Goal: Task Accomplishment & Management: Use online tool/utility

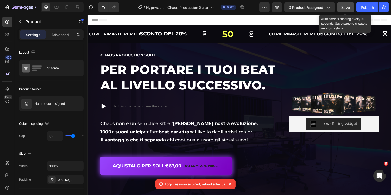
click at [345, 11] on button "Save" at bounding box center [345, 7] width 17 height 10
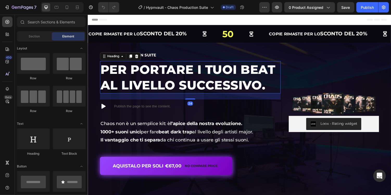
click at [204, 80] on h1 "Per portare i tuoi beat al livello successivo." at bounding box center [193, 79] width 186 height 34
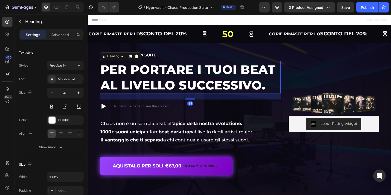
click at [167, 86] on h1 "Per portare i tuoi beat al livello successivo." at bounding box center [193, 79] width 186 height 34
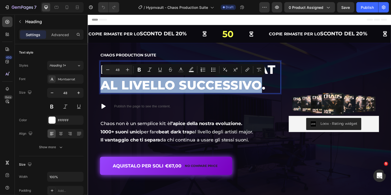
drag, startPoint x: 104, startPoint y: 89, endPoint x: 266, endPoint y: 83, distance: 162.8
click at [266, 83] on p "Per portare i tuoi beat al livello successivo." at bounding box center [193, 79] width 185 height 33
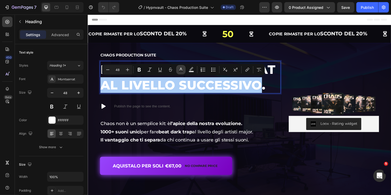
click at [178, 71] on icon "Editor contextual toolbar" at bounding box center [180, 69] width 5 height 5
type input "FFFFFF"
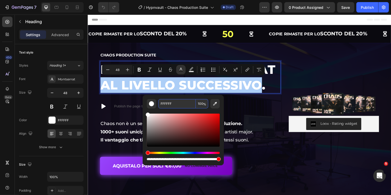
click at [174, 101] on input "FFFFFF" at bounding box center [176, 103] width 37 height 9
click at [175, 102] on input "FFFFFF" at bounding box center [176, 103] width 37 height 9
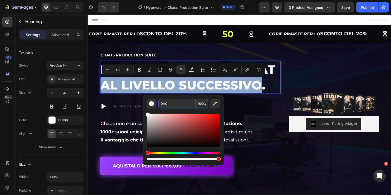
type input "DDAACC"
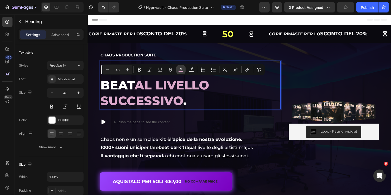
click at [183, 70] on icon "Editor contextual toolbar" at bounding box center [180, 69] width 5 height 5
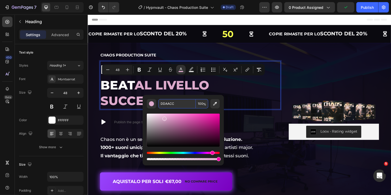
click at [184, 103] on input "DDAACC" at bounding box center [176, 103] width 37 height 9
type input "DACAF2"
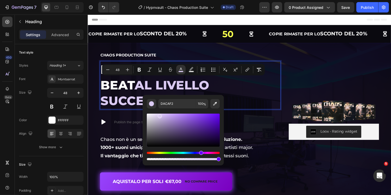
click at [189, 44] on div "Image Loox - Rating widget Loox Chaos Production Suite Heading Per portare i tu…" at bounding box center [243, 129] width 312 height 172
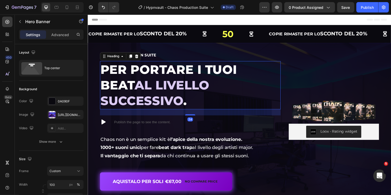
click at [205, 80] on span "al livello successivo" at bounding box center [157, 94] width 112 height 31
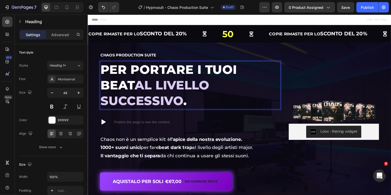
click at [267, 87] on p "Per portare i tuoi beat al livello successivo ." at bounding box center [193, 87] width 185 height 49
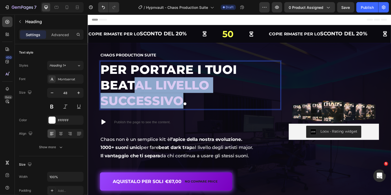
click at [103, 86] on span "al livello successivo" at bounding box center [157, 94] width 112 height 31
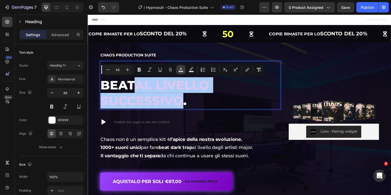
click at [181, 72] on rect "Editor contextual toolbar" at bounding box center [181, 71] width 5 height 1
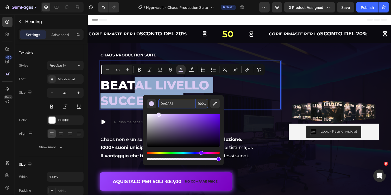
drag, startPoint x: 161, startPoint y: 116, endPoint x: 158, endPoint y: 108, distance: 8.6
click at [158, 108] on div "DACAF2 100 %" at bounding box center [183, 130] width 73 height 62
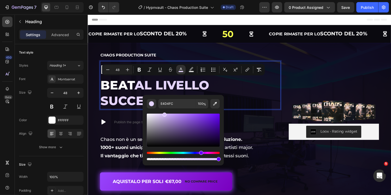
type input "DBC4FF"
drag, startPoint x: 159, startPoint y: 114, endPoint x: 164, endPoint y: 110, distance: 5.9
click at [164, 110] on div "Editor contextual toolbar" at bounding box center [183, 135] width 73 height 53
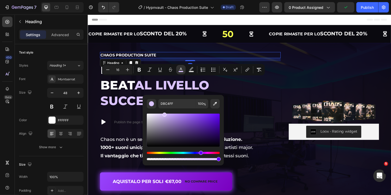
click at [177, 57] on h2 "Chaos Production Suite" at bounding box center [193, 56] width 186 height 6
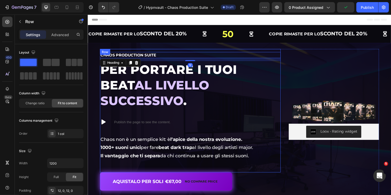
click at [238, 151] on div "Chaos Production Suite Heading 12 Per portare i tuoi beat al livello successivo…" at bounding box center [193, 113] width 186 height 121
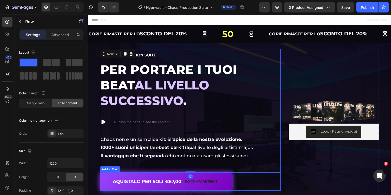
click at [278, 193] on div "Image Loox - Rating widget Loox Chaos Production Suite Heading Per portare i tu…" at bounding box center [243, 129] width 312 height 172
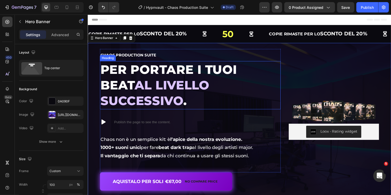
click at [126, 84] on span "al livello successivo" at bounding box center [157, 94] width 112 height 31
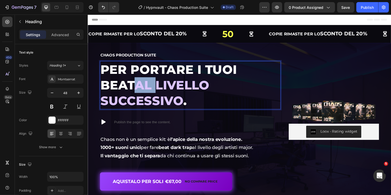
drag, startPoint x: 124, startPoint y: 88, endPoint x: 104, endPoint y: 89, distance: 19.5
click at [104, 89] on span "al livello successivo" at bounding box center [157, 94] width 112 height 31
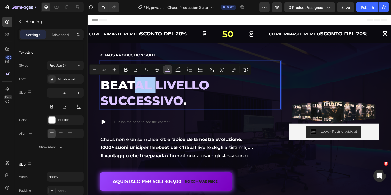
click at [166, 72] on rect "Editor contextual toolbar" at bounding box center [167, 71] width 5 height 1
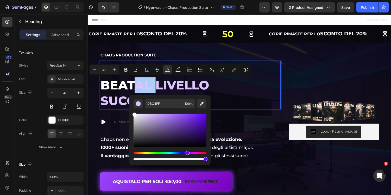
drag, startPoint x: 152, startPoint y: 122, endPoint x: 132, endPoint y: 104, distance: 26.4
click at [132, 104] on div "DBC4FF 100 %" at bounding box center [169, 128] width 81 height 66
type input "FFFFFF"
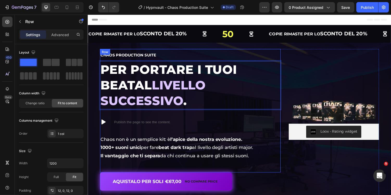
click at [184, 52] on div "Chaos Production Suite Heading Per portare i tuoi beat al livello successivo . …" at bounding box center [193, 113] width 186 height 127
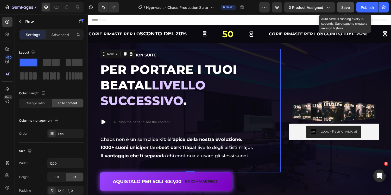
click at [349, 5] on span "Save" at bounding box center [346, 7] width 9 height 4
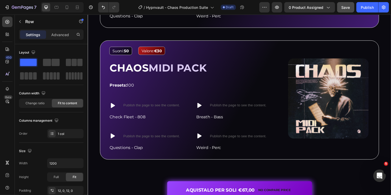
scroll to position [1095, 0]
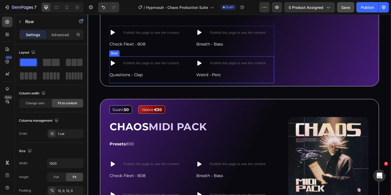
click at [240, 83] on div "Icon Publish the page to see the content. Custom Code Row Weird - Perc Text blo…" at bounding box center [239, 71] width 81 height 28
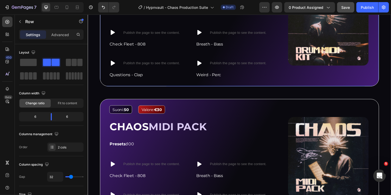
click at [284, 85] on div "Image Suoni: 50 Text Block Valore: €30 Text Block Row CHAOS DRUM MIDI KIT Headi…" at bounding box center [243, 27] width 287 height 123
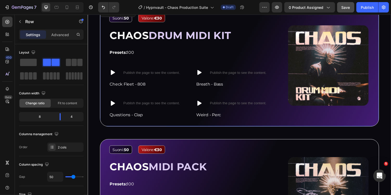
scroll to position [1031, 0]
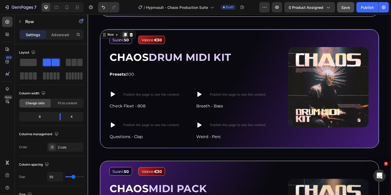
click at [124, 34] on icon at bounding box center [126, 35] width 4 height 4
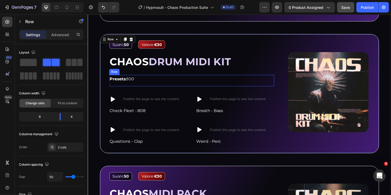
scroll to position [1163, 0]
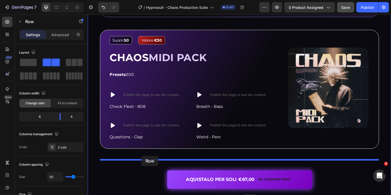
drag, startPoint x: 107, startPoint y: 37, endPoint x: 143, endPoint y: 160, distance: 128.2
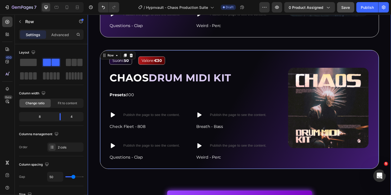
scroll to position [1288, 0]
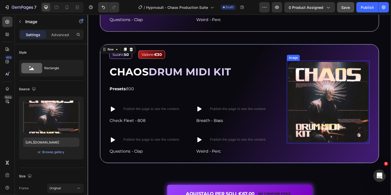
click at [313, 109] on img at bounding box center [335, 104] width 85 height 85
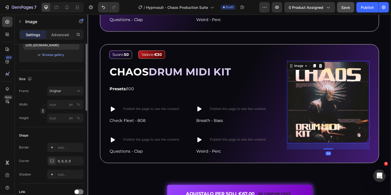
scroll to position [226, 0]
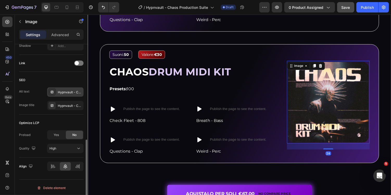
click at [67, 91] on div "Hypnvault - Chaos Production Suite - Drum MIDI Kit" at bounding box center [70, 92] width 24 height 5
click at [60, 73] on div "SEO Alt text Hypnvault - Chaos Production Suite - Drum MIDI Kit Image title Hyp…" at bounding box center [51, 93] width 65 height 43
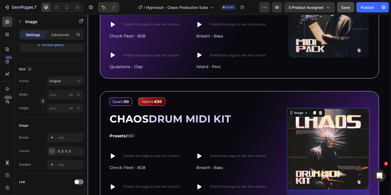
scroll to position [41, 0]
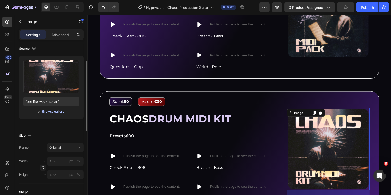
click at [58, 113] on div "Browse gallery" at bounding box center [53, 111] width 22 height 5
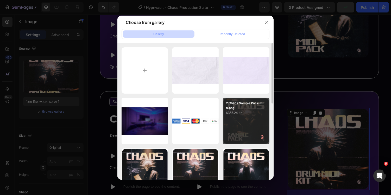
click at [247, 112] on p "6355.24 kb" at bounding box center [246, 112] width 40 height 5
type input "[URL][DOMAIN_NAME]"
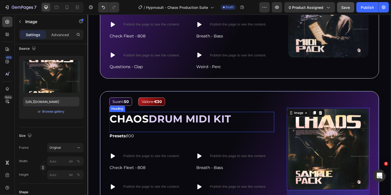
click at [160, 119] on span "DRUM MIDI KIT" at bounding box center [193, 121] width 85 height 13
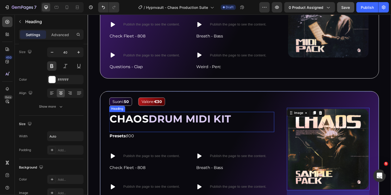
scroll to position [0, 0]
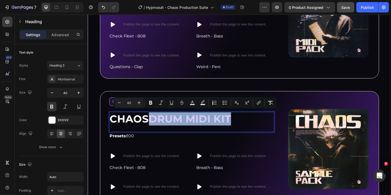
drag, startPoint x: 155, startPoint y: 120, endPoint x: 244, endPoint y: 118, distance: 89.3
click at [244, 118] on div "CHAOS DRUM MIDI KIT" at bounding box center [195, 122] width 170 height 15
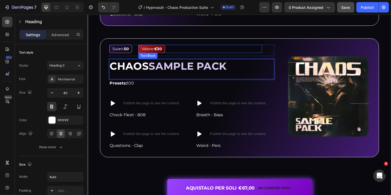
scroll to position [1298, 0]
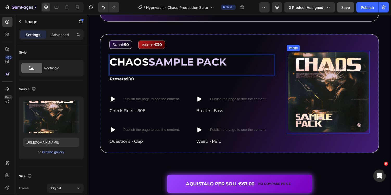
click at [330, 102] on img at bounding box center [335, 94] width 85 height 85
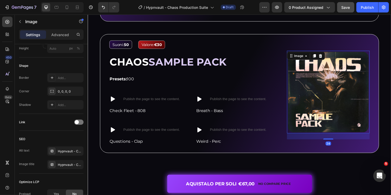
scroll to position [226, 0]
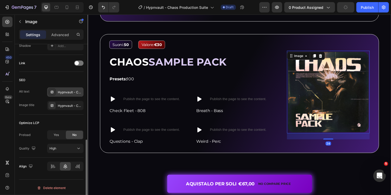
click at [67, 90] on div "Hypnvault - Chaos Production Suite - Drum MIDI Kit" at bounding box center [70, 92] width 24 height 5
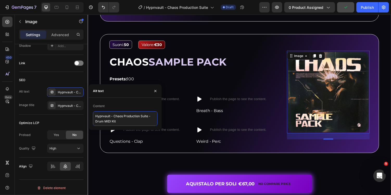
drag, startPoint x: 96, startPoint y: 123, endPoint x: 123, endPoint y: 122, distance: 27.6
click at [123, 122] on textarea "Hypnvault - Chaos Production Suite - Drum MIDI Kit" at bounding box center [125, 118] width 65 height 15
type textarea "Hypnvault - Chaos Production Suite - Sample Pack"
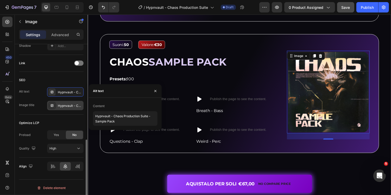
click at [59, 104] on div "Hypnvault - Chaos Production Suite - Drum MIDI Kit" at bounding box center [70, 106] width 24 height 5
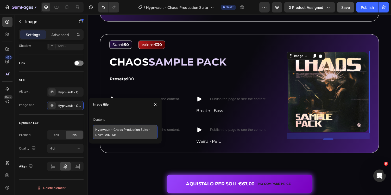
click at [106, 126] on textarea "Hypnvault - Chaos Production Suite - Drum MIDI Kit" at bounding box center [125, 132] width 65 height 15
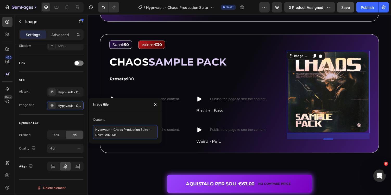
paste textarea "Sample Pack"
type textarea "Hypnvault - Chaos Production Suite - Sample Pack"
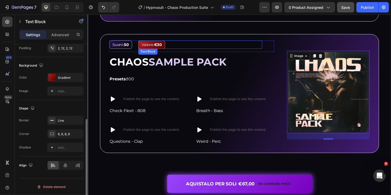
click at [181, 43] on div "Valore: €30" at bounding box center [204, 45] width 128 height 9
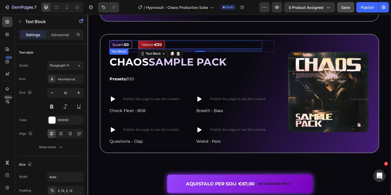
click at [128, 45] on strong "50" at bounding box center [127, 45] width 5 height 5
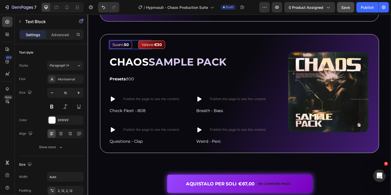
click at [128, 44] on strong "50" at bounding box center [127, 45] width 5 height 5
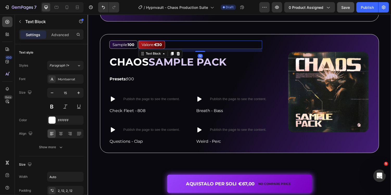
click at [180, 44] on div "Valore: €30" at bounding box center [204, 45] width 128 height 9
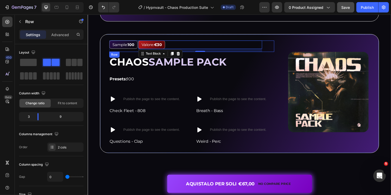
click at [139, 49] on div "Sample: 100 Text Block" at bounding box center [131, 47] width 42 height 12
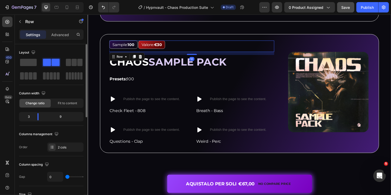
type input "13"
type input "14"
type input "15"
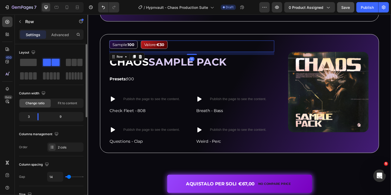
type input "15"
type input "16"
type input "17"
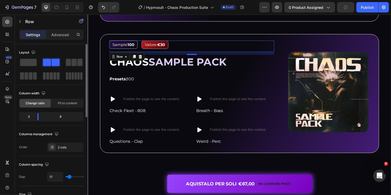
type input "18"
type input "19"
type input "22"
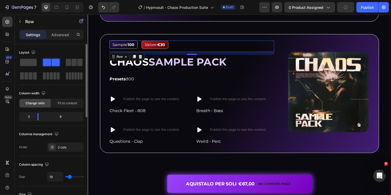
type input "22"
type input "23"
type input "22"
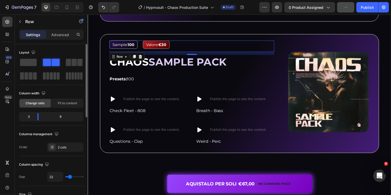
type input "21"
type input "20"
click at [70, 177] on input "range" at bounding box center [74, 177] width 18 height 1
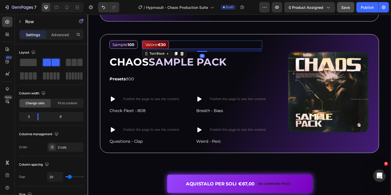
click at [165, 43] on strong "€30" at bounding box center [164, 45] width 8 height 5
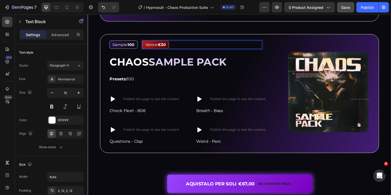
click at [166, 43] on strong "€30" at bounding box center [164, 45] width 8 height 5
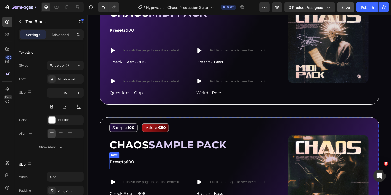
scroll to position [1212, 0]
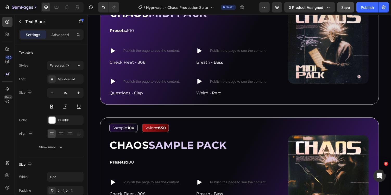
click at [166, 130] on strong "€50" at bounding box center [164, 131] width 8 height 5
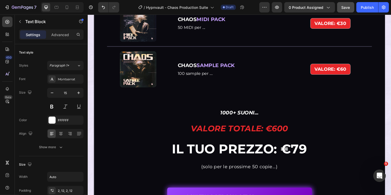
scroll to position [1835, 0]
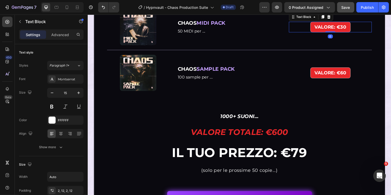
click at [349, 31] on p "VALORE: €30" at bounding box center [337, 27] width 33 height 8
click at [349, 30] on strong "VALORE: €30" at bounding box center [337, 27] width 33 height 6
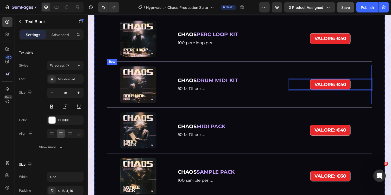
scroll to position [1753, 0]
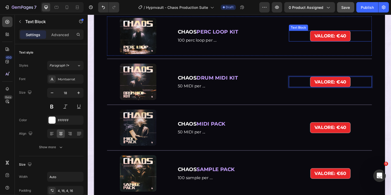
click at [353, 40] on p "VALORE: €40" at bounding box center [337, 36] width 33 height 8
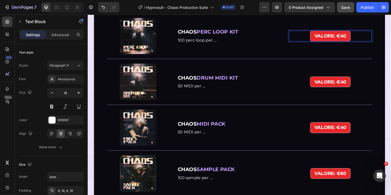
click at [352, 39] on strong "VALORE: €40" at bounding box center [337, 36] width 33 height 6
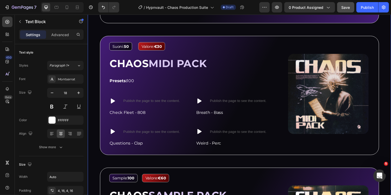
scroll to position [1112, 0]
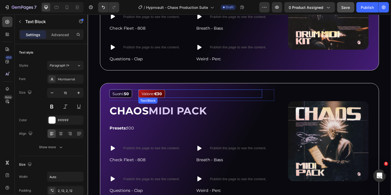
click at [162, 96] on strong "€30" at bounding box center [160, 95] width 8 height 5
click at [162, 93] on strong "€30" at bounding box center [160, 95] width 8 height 5
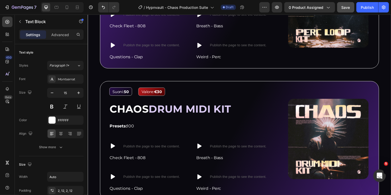
scroll to position [963, 0]
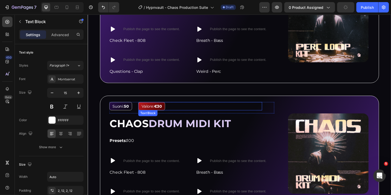
click at [162, 106] on strong "€30" at bounding box center [160, 108] width 8 height 5
click at [162, 109] on strong "€30" at bounding box center [160, 108] width 8 height 5
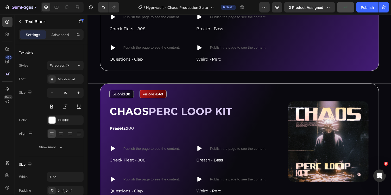
scroll to position [821, 0]
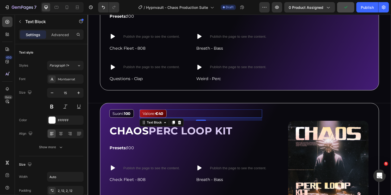
click at [163, 116] on strong "€40" at bounding box center [161, 116] width 8 height 5
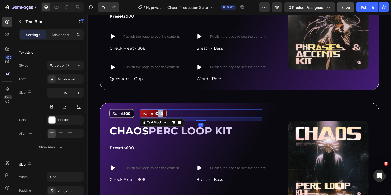
click at [163, 116] on strong "€40" at bounding box center [161, 116] width 8 height 5
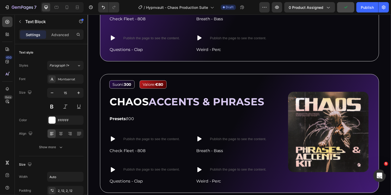
scroll to position [710, 0]
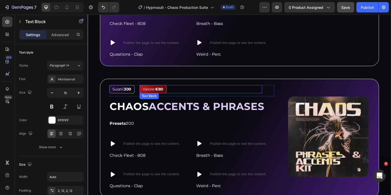
click at [163, 89] on strong "€80" at bounding box center [161, 91] width 8 height 5
click at [163, 90] on strong "€80" at bounding box center [161, 91] width 8 height 5
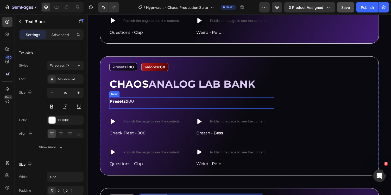
scroll to position [592, 0]
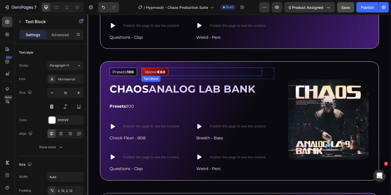
click at [167, 72] on strong "€60" at bounding box center [163, 73] width 8 height 5
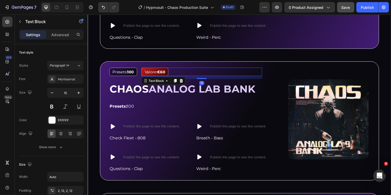
click at [166, 72] on strong "€60" at bounding box center [163, 73] width 8 height 5
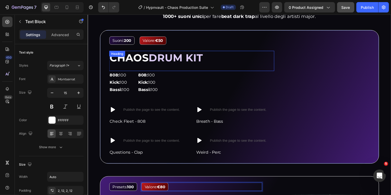
scroll to position [459, 0]
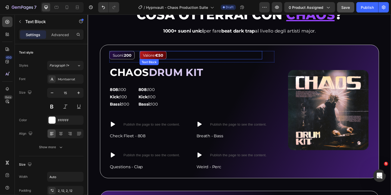
click at [164, 57] on strong "€50" at bounding box center [161, 56] width 8 height 5
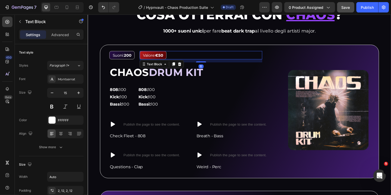
click at [163, 54] on strong "€50" at bounding box center [161, 56] width 8 height 5
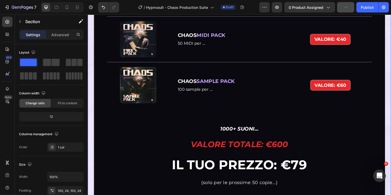
scroll to position [1913, 0]
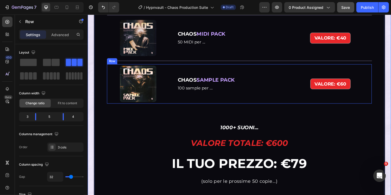
click at [219, 104] on div "VALORE: €60 Text Block Image Row CHAOS SAMPLE PACK Text Block 100 sample per ..…" at bounding box center [243, 85] width 273 height 41
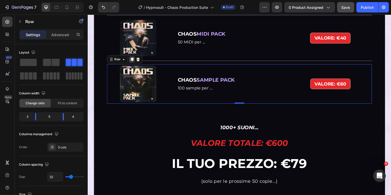
click at [134, 61] on icon at bounding box center [133, 60] width 4 height 4
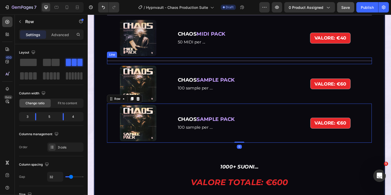
click at [153, 62] on div at bounding box center [243, 62] width 273 height 1
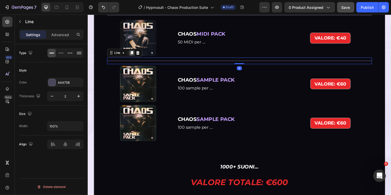
click at [133, 54] on icon at bounding box center [132, 54] width 3 height 4
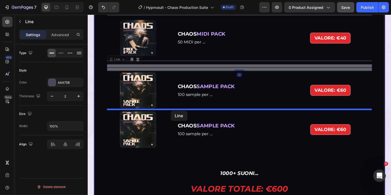
drag, startPoint x: 115, startPoint y: 60, endPoint x: 173, endPoint y: 114, distance: 78.7
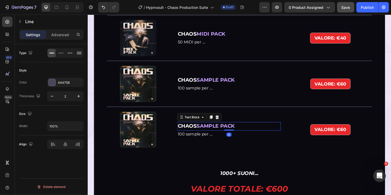
click at [206, 130] on strong "SAMPLE PACK" at bounding box center [219, 129] width 39 height 6
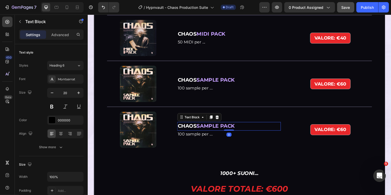
click at [209, 128] on strong "SAMPLE PACK" at bounding box center [219, 129] width 39 height 6
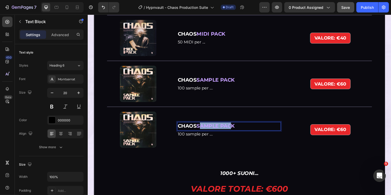
drag, startPoint x: 203, startPoint y: 129, endPoint x: 237, endPoint y: 129, distance: 34.1
click at [237, 129] on strong "SAMPLE PACK" at bounding box center [219, 129] width 39 height 6
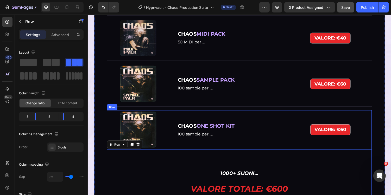
click at [211, 115] on div "CHAOS ONE SHOT KIT Text Block 100 sample per .... Text Block" at bounding box center [233, 133] width 107 height 39
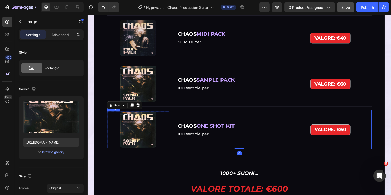
click at [150, 132] on img at bounding box center [139, 133] width 39 height 39
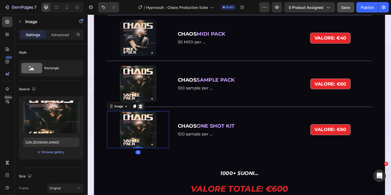
click at [143, 109] on icon at bounding box center [141, 109] width 3 height 4
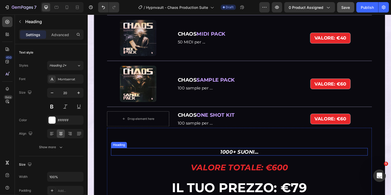
click at [187, 152] on h2 "1000+ SUONI..." at bounding box center [243, 156] width 265 height 8
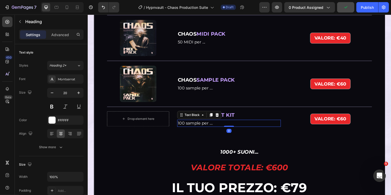
click at [189, 128] on p "100 sample per ...." at bounding box center [233, 126] width 106 height 6
click at [195, 125] on span "100 sample per ...." at bounding box center [198, 126] width 36 height 5
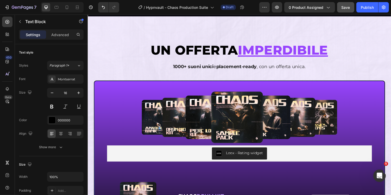
scroll to position [1505, 0]
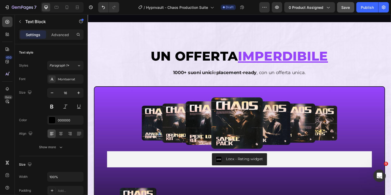
click at [342, 4] on button "Save" at bounding box center [345, 7] width 17 height 10
click at [276, 109] on img at bounding box center [244, 126] width 218 height 58
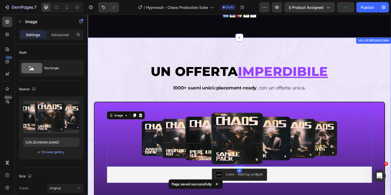
scroll to position [1481, 0]
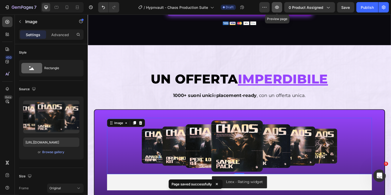
click at [280, 11] on button "button" at bounding box center [277, 7] width 10 height 10
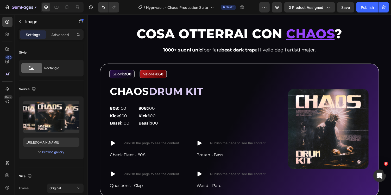
scroll to position [426, 0]
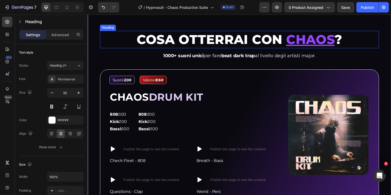
click at [209, 41] on span "COSA OTTERRAI CON" at bounding box center [213, 40] width 150 height 16
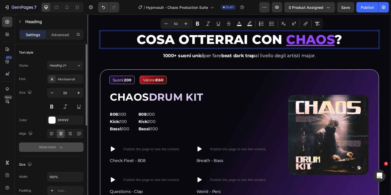
click at [59, 150] on button "Show more" at bounding box center [51, 147] width 65 height 9
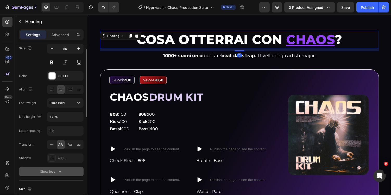
scroll to position [58, 0]
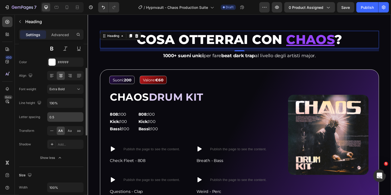
click at [60, 118] on input "0.5" at bounding box center [65, 116] width 36 height 9
type input "1"
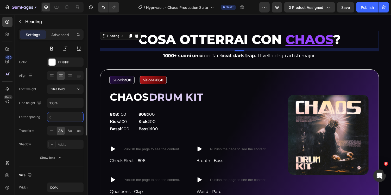
type input "0.5"
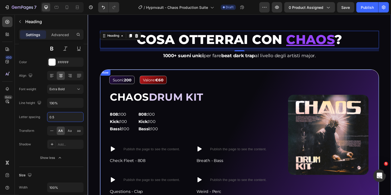
click at [114, 62] on div "1000+ suoni unici per fare beat dark trap al livello degli artisti major. Text …" at bounding box center [243, 58] width 287 height 12
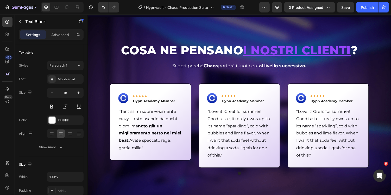
scroll to position [0, 0]
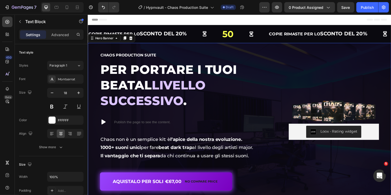
click at [271, 46] on div "Image Loox - Rating widget Loox Chaos Production Suite Heading Per portare i tu…" at bounding box center [243, 129] width 312 height 172
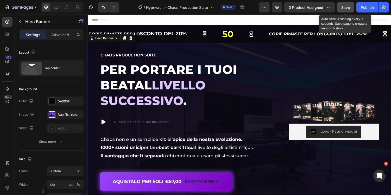
click at [341, 10] on button "Save" at bounding box center [345, 7] width 17 height 10
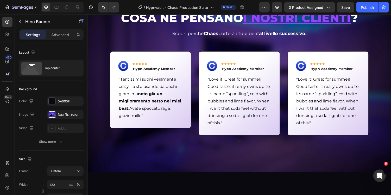
scroll to position [273, 0]
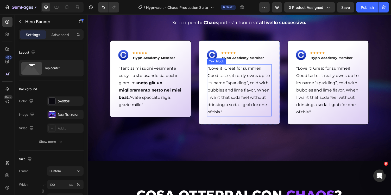
click at [223, 92] on p ""Love it! Great for summer! Good taste, it really owns up to its name “sparklin…" at bounding box center [243, 92] width 65 height 53
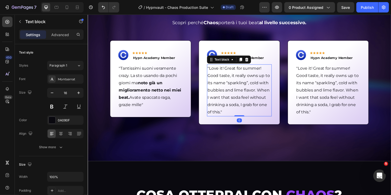
click at [216, 67] on p ""Love it! Great for summer! Good taste, it really owns up to its name “sparklin…" at bounding box center [243, 92] width 65 height 53
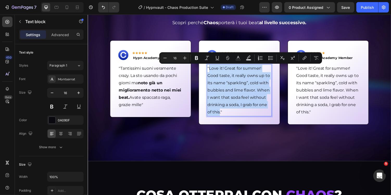
drag, startPoint x: 213, startPoint y: 70, endPoint x: 223, endPoint y: 117, distance: 48.3
click at [223, 117] on p ""Love it! Great for summer! Good taste, it really owns up to its name “sparklin…" at bounding box center [243, 92] width 65 height 53
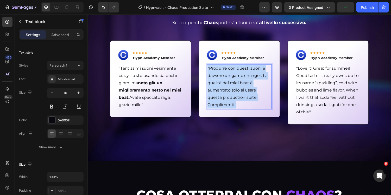
copy p ""Produrre con questi suoni è davvero un game changer. La qualità dei miei beat …"
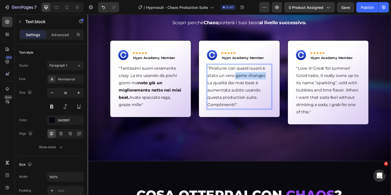
drag, startPoint x: 239, startPoint y: 78, endPoint x: 271, endPoint y: 78, distance: 31.5
click at [271, 78] on p "“Produrre con questi suoni è stato un vero game changer. La qualità dei miei be…" at bounding box center [243, 88] width 65 height 45
click at [233, 86] on p "“Produrre con questi suoni è stato un vero game changer. La qualità dei miei be…" at bounding box center [243, 88] width 65 height 45
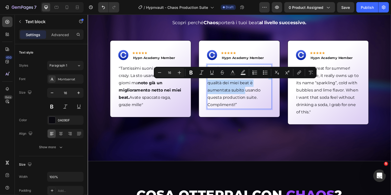
drag, startPoint x: 212, startPoint y: 85, endPoint x: 247, endPoint y: 94, distance: 36.5
click at [247, 94] on p "“Produrre con questi suoni è stato un vero game changer. La qualità dei miei be…" at bounding box center [243, 88] width 65 height 45
click at [262, 96] on p "“Produrre con questi suoni è stato un vero game changer. La qualità dei miei be…" at bounding box center [243, 88] width 65 height 45
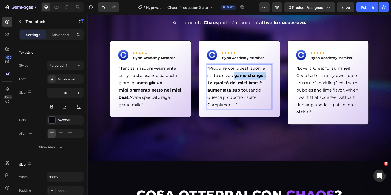
drag, startPoint x: 239, startPoint y: 78, endPoint x: 274, endPoint y: 79, distance: 35.2
click at [274, 79] on p "“Produrre con questi suoni è stato un vero game changer. La qualità dei miei be…" at bounding box center [243, 88] width 65 height 45
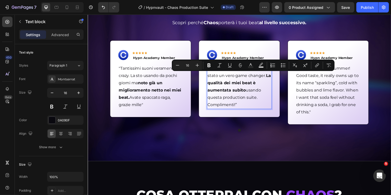
click at [266, 93] on p "“Produrre con questi suoni è stato un vero game changer. La qualità dei miei be…" at bounding box center [243, 88] width 65 height 45
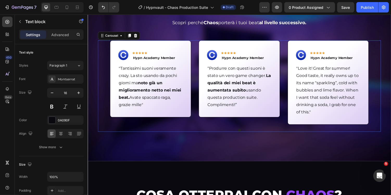
click at [247, 126] on div "Image Icon Icon Icon Icon Icon Row Hypn Academy Member Text block Row “Produrre…" at bounding box center [244, 84] width 84 height 87
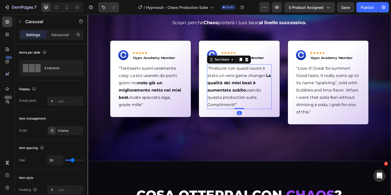
click at [238, 109] on p "“Produrre con questi suoni è stato un vero game changer. La qualità dei miei be…" at bounding box center [243, 88] width 65 height 45
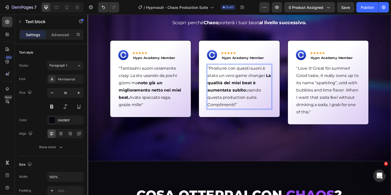
click at [239, 107] on p "“Produrre con questi suoni è stato un vero game changer. La qualità dei miei be…" at bounding box center [243, 88] width 65 height 45
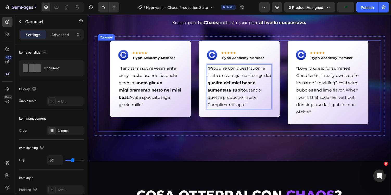
click at [250, 130] on div "Image Icon Icon Icon Icon Icon Row Hypn Academy Member Text block Row "Tantissi…" at bounding box center [244, 88] width 292 height 94
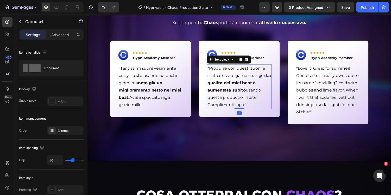
click at [246, 108] on p "“Produrre con questi suoni è stato un vero game changer. La qualità dei miei be…" at bounding box center [243, 88] width 65 height 45
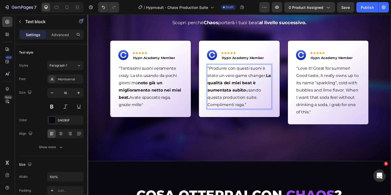
click at [242, 109] on p "“Produrre con questi suoni è stato un vero game changer. La qualità dei miei be…" at bounding box center [243, 88] width 65 height 45
click at [233, 110] on p "“Produrre con questi suoni è stato un vero game changer. La qualità dei miei be…" at bounding box center [243, 88] width 65 height 45
click at [249, 128] on div "Image Icon Icon Icon Icon Icon Row Hypn Academy Member Text block Row "Tantissi…" at bounding box center [244, 88] width 292 height 94
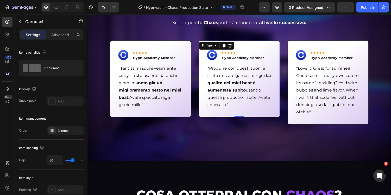
click at [259, 117] on div "Image Icon Icon Icon Icon Icon Row Hypn Academy Member Text block Row “Produrre…" at bounding box center [244, 80] width 84 height 79
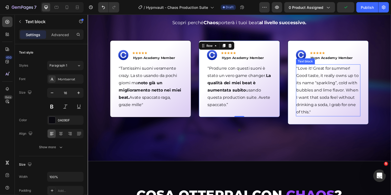
click at [310, 72] on p ""Love it! Great for summer! Good taste, it really owns up to its name “sparklin…" at bounding box center [335, 92] width 65 height 53
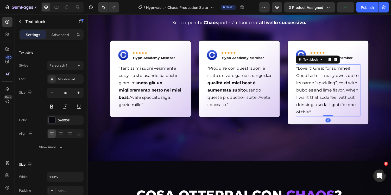
click at [304, 71] on p ""Love it! Great for summer! Good taste, it really owns up to its name “sparklin…" at bounding box center [335, 92] width 65 height 53
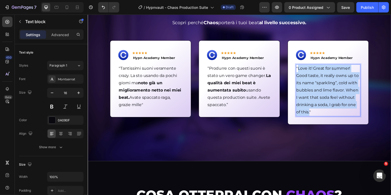
click at [316, 115] on p ""Love it! Great for summer! Good taste, it really owns up to its name “sparklin…" at bounding box center [335, 92] width 65 height 53
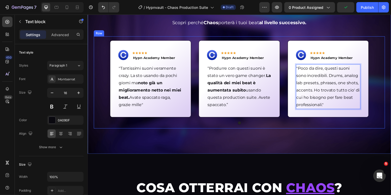
click at [301, 129] on div "Image Icon Icon Icon Icon Icon Row Hypn Academy Member Text block Row "Tantissi…" at bounding box center [244, 84] width 300 height 95
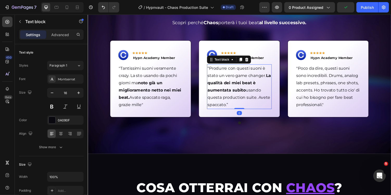
click at [260, 102] on p "“Produrre con questi suoni è stato un vero game changer. La qualità dei miei be…" at bounding box center [243, 88] width 65 height 45
click at [244, 92] on strong "La qualità dei miei beat è aumentata subito" at bounding box center [243, 85] width 65 height 20
click at [242, 93] on strong "La qualità dei miei beat è aumentata subito" at bounding box center [243, 85] width 65 height 20
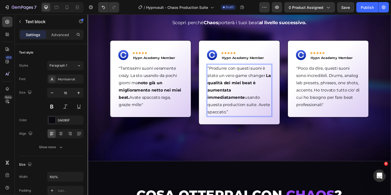
click at [223, 108] on p "“Produrre con questi suoni è stato un vero game changer. La qualità dei miei be…" at bounding box center [243, 92] width 65 height 53
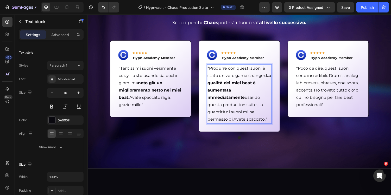
click at [224, 108] on p "“Produrre con questi suoni è stato un vero game changer. La qualità dei miei be…" at bounding box center [243, 96] width 65 height 60
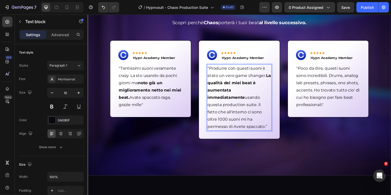
click at [242, 124] on p "“Produrre con questi suoni è stato un vero game changer. La qualità dei miei be…" at bounding box center [243, 99] width 65 height 67
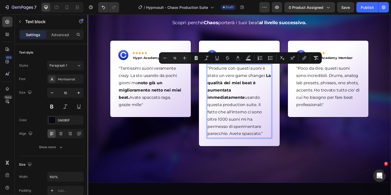
click at [244, 109] on p "“Produrre con questi suoni è stato un vero game changer. La qualità dei miei be…" at bounding box center [243, 103] width 65 height 75
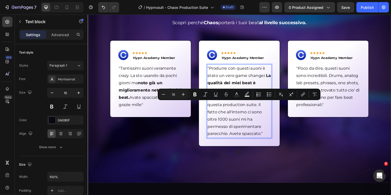
drag, startPoint x: 223, startPoint y: 107, endPoint x: 266, endPoint y: 129, distance: 48.4
click at [266, 129] on p "“Produrre con questi suoni è stato un vero game changer. La qualità dei miei be…" at bounding box center [243, 103] width 65 height 75
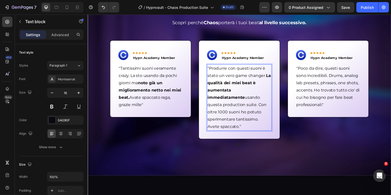
click at [304, 135] on div "Image Icon Icon Icon Icon Icon Row Hypn Academy Member Text block Row "Tantissi…" at bounding box center [244, 95] width 292 height 109
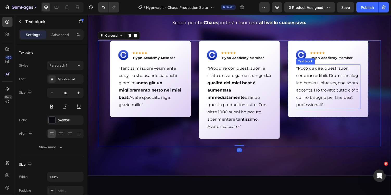
click at [334, 107] on p ""Poco da dire, questi suoni sono incredibili. Drums, analog lab presets, phrase…" at bounding box center [335, 88] width 65 height 45
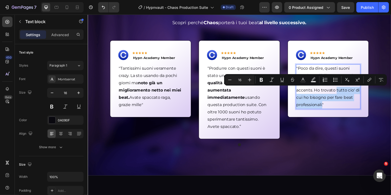
drag, startPoint x: 343, startPoint y: 93, endPoint x: 330, endPoint y: 107, distance: 19.9
click at [330, 107] on p ""Poco da dire, questi suoni sono incredibili. Drums, analog lab presets, phrase…" at bounding box center [335, 88] width 65 height 45
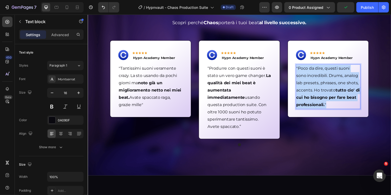
copy p ""Poco da dire, questi suoni sono incredibili. Drums, analog lab presets, phrase…"
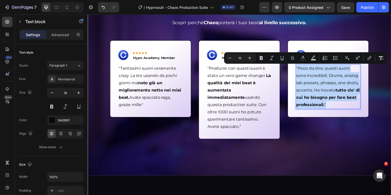
click at [308, 72] on p ""Poco da dire, questi suoni sono incredibili. Drums, analog lab presets, phrase…" at bounding box center [335, 88] width 65 height 45
click at [324, 72] on p ""Poco da dire, questi suoni sono incredibili. Drums, analog lab presets, phrase…" at bounding box center [335, 88] width 65 height 45
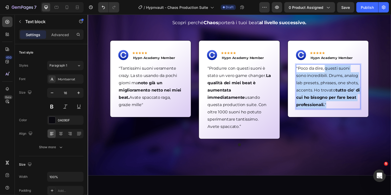
drag, startPoint x: 333, startPoint y: 69, endPoint x: 346, endPoint y: 109, distance: 42.5
click at [346, 109] on p ""Poco da dire, questi suoni sono incredibili. Drums, analog lab presets, phrase…" at bounding box center [335, 88] width 65 height 45
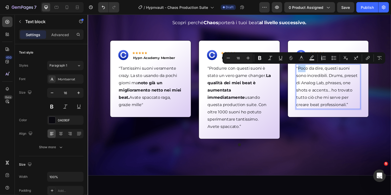
drag, startPoint x: 304, startPoint y: 70, endPoint x: 313, endPoint y: 70, distance: 8.9
click at [313, 70] on p ""Poco da dire, questi suoni sono incredibili. Drums, preset di Analog Lab, phra…" at bounding box center [335, 88] width 65 height 45
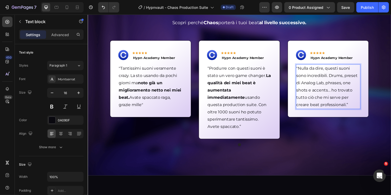
click at [309, 85] on p ""Nulla da dire, questi suoni sono incredibili. Drums, preset di Analog Lab, phr…" at bounding box center [335, 88] width 65 height 45
click at [340, 93] on p ""Nulla da dire, questi suoni sono incredibili. Drums, analog lab presets, phras…" at bounding box center [335, 88] width 65 height 45
click at [346, 100] on p ""Nulla da dire, questi suoni sono incredibili. Drums, analog lab presets, phras…" at bounding box center [335, 88] width 65 height 45
click at [344, 108] on p ""Nulla da dire, questi suoni sono incredibili. Drums, analog lab presets, phras…" at bounding box center [335, 88] width 65 height 45
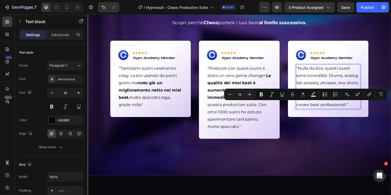
click at [334, 72] on p ""Nulla da dire, questi suoni sono incredibili. Drums, analog lab presets, phras…" at bounding box center [335, 88] width 65 height 45
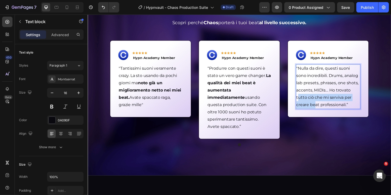
drag, startPoint x: 303, startPoint y: 100, endPoint x: 321, endPoint y: 103, distance: 17.5
click at [321, 103] on p ""Nulla da dire, questi suoni sono incredibili. Drums, analog lab presets, phras…" at bounding box center [335, 88] width 65 height 45
drag, startPoint x: 303, startPoint y: 101, endPoint x: 355, endPoint y: 109, distance: 52.8
click at [355, 109] on p ""Nulla da dire, questi suoni sono incredibili. Drums, analog lab presets, phras…" at bounding box center [335, 88] width 65 height 45
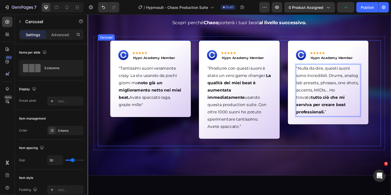
click at [374, 134] on div "Image Icon Icon Icon Icon Icon Row Hypn Academy Member Text block Row "Nulla da…" at bounding box center [335, 92] width 84 height 102
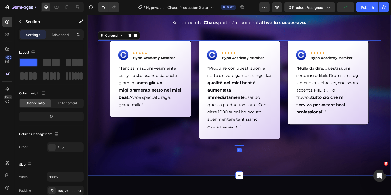
click at [300, 155] on div "COSA NE PENSANO I NOSTRI CLIENTI ? Heading Scopri perché Chaos porterà i tuoi b…" at bounding box center [243, 76] width 312 height 208
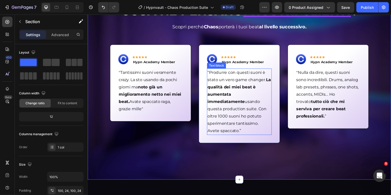
scroll to position [271, 0]
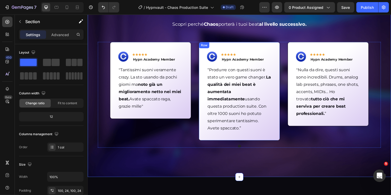
click at [287, 128] on div "Image Icon Icon Icon Icon Icon Row Hypn Academy Member Text block Row "Tantissi…" at bounding box center [243, 93] width 267 height 102
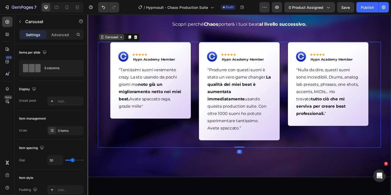
click at [111, 37] on div "Carousel" at bounding box center [111, 37] width 15 height 5
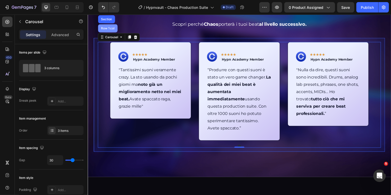
click at [108, 27] on div "Row 1 col" at bounding box center [108, 28] width 16 height 3
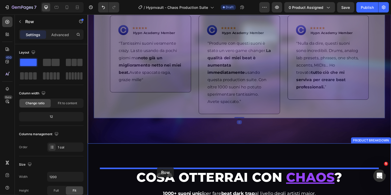
scroll to position [317, 0]
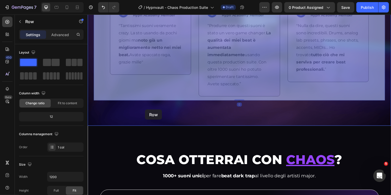
drag, startPoint x: 102, startPoint y: 31, endPoint x: 147, endPoint y: 112, distance: 92.4
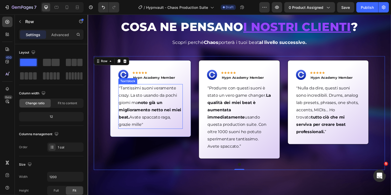
scroll to position [243, 0]
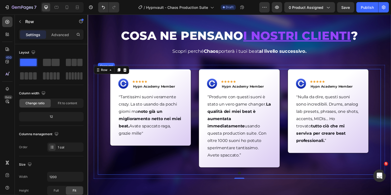
click at [105, 74] on div "Row" at bounding box center [112, 71] width 36 height 8
click at [107, 71] on div "Row" at bounding box center [104, 71] width 9 height 5
click at [103, 84] on div "Image Icon Icon Icon Icon Icon Row Hypn Academy Member Text block Row "Tantissi…" at bounding box center [244, 121] width 292 height 102
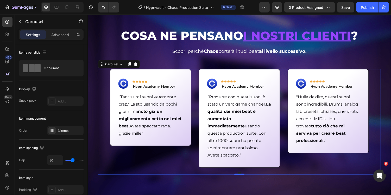
click at [232, 186] on div "COSA NE PENSANO I NOSTRI CLIENTI ? Heading Scopri perché Chaos porterà i tuoi b…" at bounding box center [243, 106] width 312 height 208
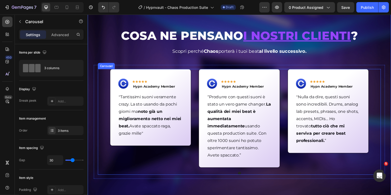
click at [173, 164] on div "Image Icon Icon Icon Icon Icon Row Hypn Academy Member Text block Row "Tantissi…" at bounding box center [152, 121] width 84 height 102
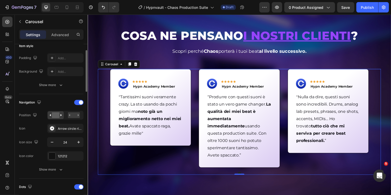
scroll to position [136, 0]
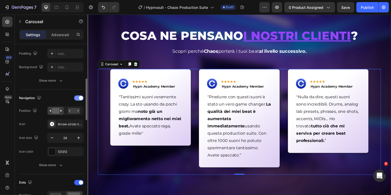
click at [78, 96] on div at bounding box center [78, 98] width 9 height 5
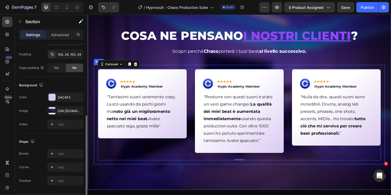
click at [218, 172] on div "COSA NE PENSANO I NOSTRI CLIENTI ? Heading Scopri perché Chaos porterà i tuoi b…" at bounding box center [243, 98] width 312 height 193
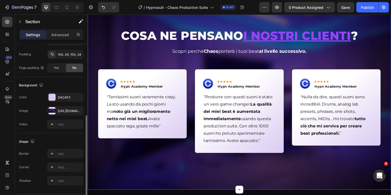
scroll to position [0, 0]
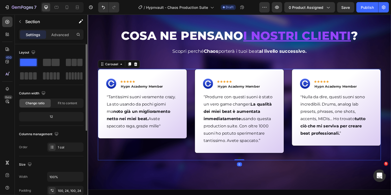
click at [224, 161] on div "Image Icon Icon Icon Icon Icon Row Hypn Academy Member Text block Row "Tantissi…" at bounding box center [244, 117] width 292 height 94
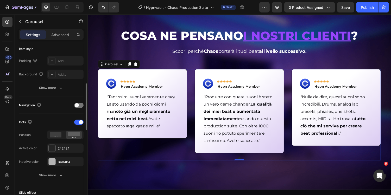
scroll to position [131, 0]
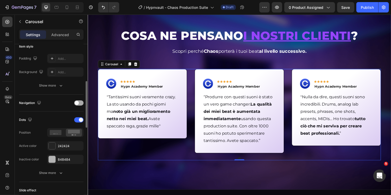
click at [78, 102] on span at bounding box center [77, 103] width 4 height 4
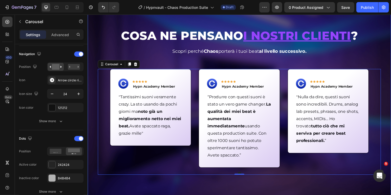
scroll to position [0, 0]
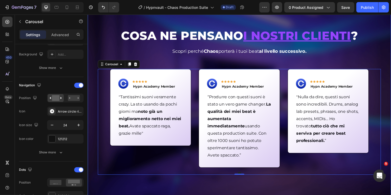
click at [152, 191] on div "COSA NE PENSANO I NOSTRI CLIENTI ? Heading Scopri perché Chaos porterà i tuoi b…" at bounding box center [243, 106] width 312 height 208
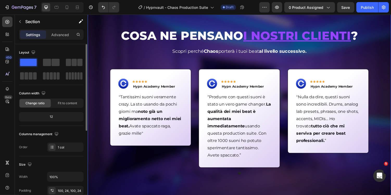
click at [140, 164] on div "Image Icon Icon Icon Icon Icon Row Hypn Academy Member Text block Row "Tantissi…" at bounding box center [152, 121] width 84 height 102
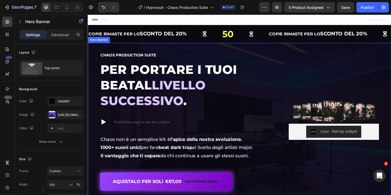
click at [225, 48] on div "Image Loox - Rating widget Loox Chaos Production Suite Heading Per portare i tu…" at bounding box center [243, 129] width 312 height 172
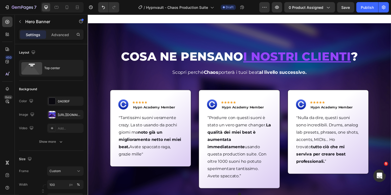
scroll to position [202, 0]
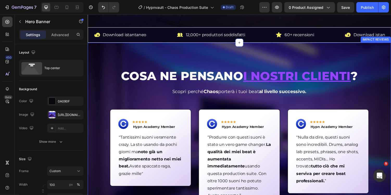
click at [254, 53] on div "COSA NE PENSANO I NOSTRI CLIENTI ? Heading Scopri perché Chaos porterà i tuoi b…" at bounding box center [243, 147] width 312 height 208
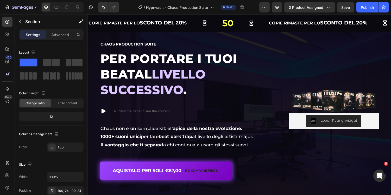
scroll to position [0, 0]
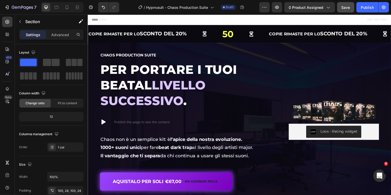
click at [341, 7] on button "Save" at bounding box center [345, 7] width 17 height 10
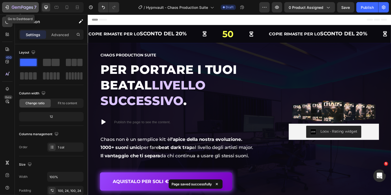
click at [32, 6] on icon "button" at bounding box center [22, 7] width 21 height 4
